Goal: Navigation & Orientation: Find specific page/section

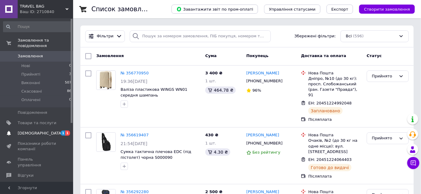
click at [32, 131] on span "[DEMOGRAPHIC_DATA]" at bounding box center [40, 133] width 45 height 5
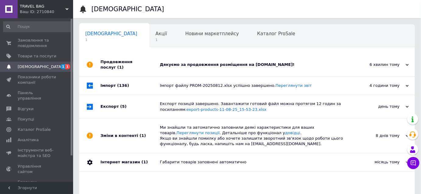
click at [205, 67] on div "Дякуємо за продовження розміщення на Prom.ua!" at bounding box center [254, 64] width 188 height 23
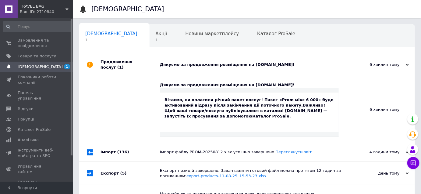
click at [205, 67] on div "Дякуємо за продовження розміщення на Prom.ua!" at bounding box center [254, 64] width 188 height 23
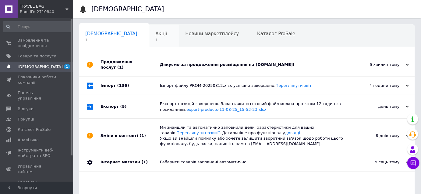
click at [149, 42] on div "Акції 1" at bounding box center [164, 36] width 30 height 23
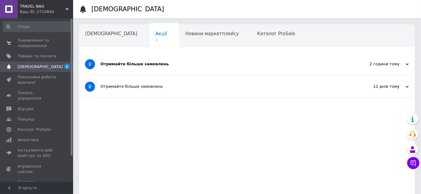
click at [212, 67] on div "Отримайте більше замовлень" at bounding box center [223, 63] width 247 height 5
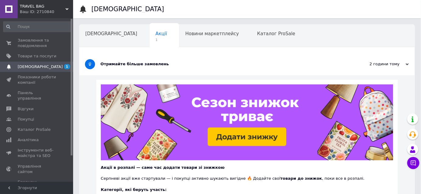
click at [209, 63] on div "Отримайте більше замовлень" at bounding box center [223, 63] width 247 height 5
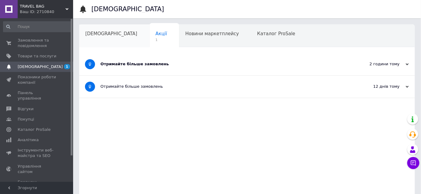
click at [104, 38] on div "[DEMOGRAPHIC_DATA]" at bounding box center [114, 36] width 70 height 23
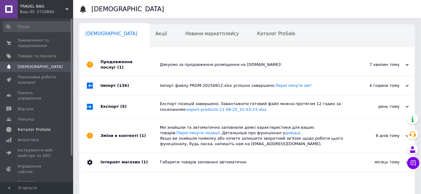
click at [37, 127] on span "Каталог ProSale" at bounding box center [34, 129] width 33 height 5
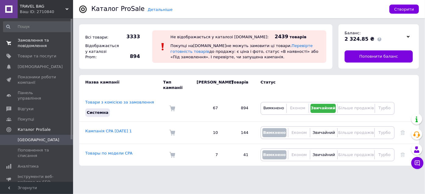
click at [36, 45] on span "Замовлення та повідомлення" at bounding box center [37, 43] width 39 height 11
